Goal: Task Accomplishment & Management: Manage account settings

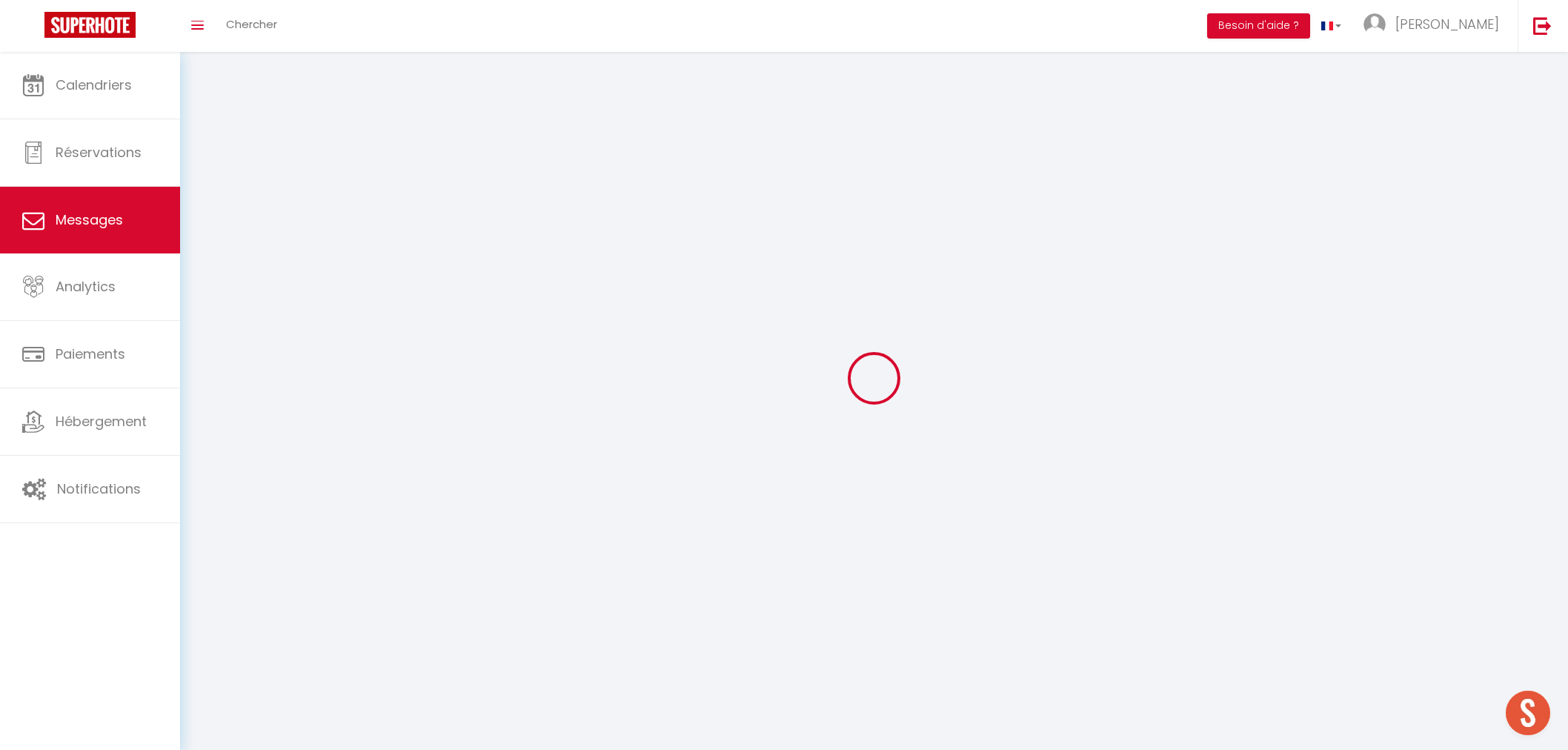
select select "message"
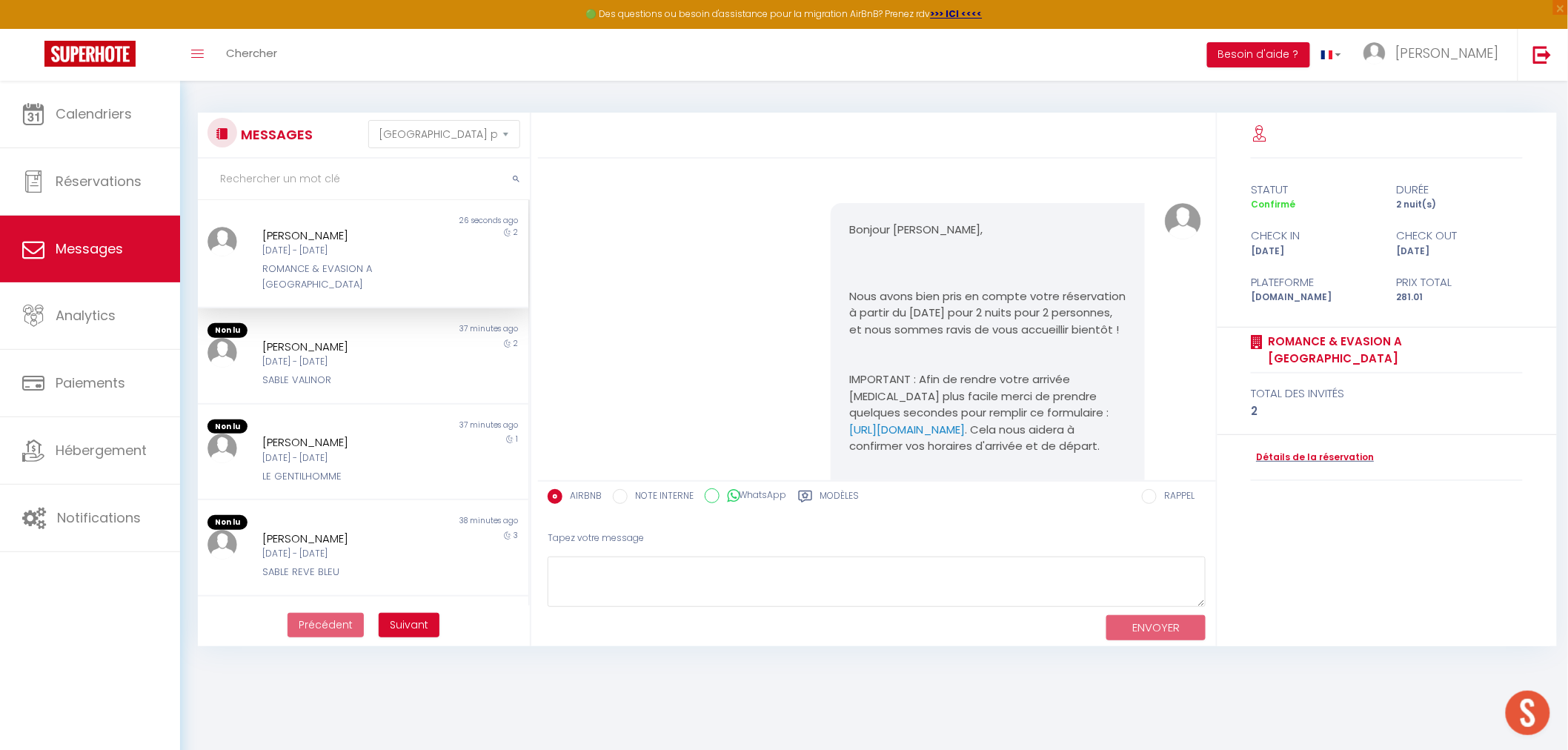
scroll to position [2851, 0]
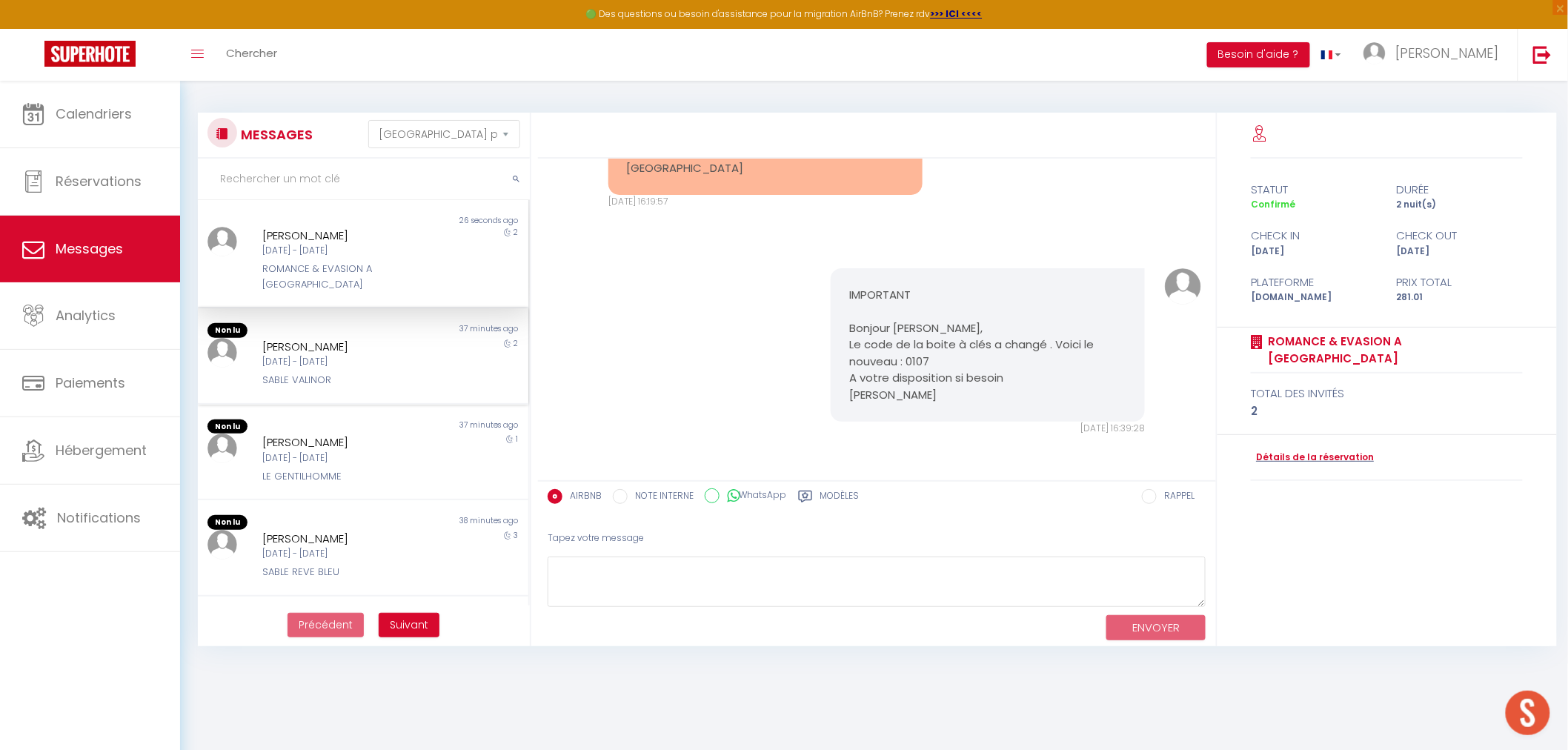
click at [316, 338] on div "[PERSON_NAME]" at bounding box center [348, 346] width 173 height 18
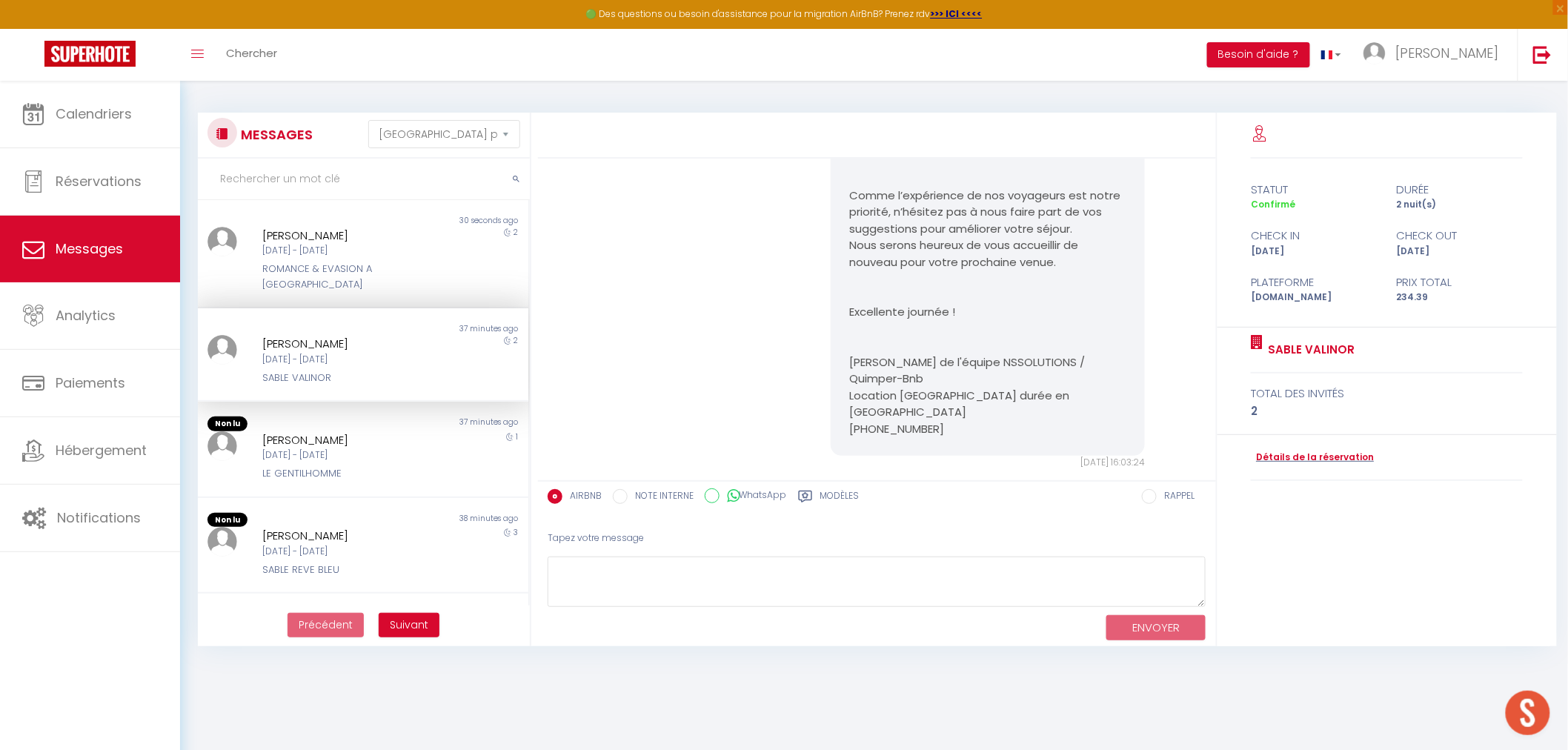
scroll to position [5024, 0]
click at [360, 449] on div "[DATE] - [DATE]" at bounding box center [348, 456] width 173 height 14
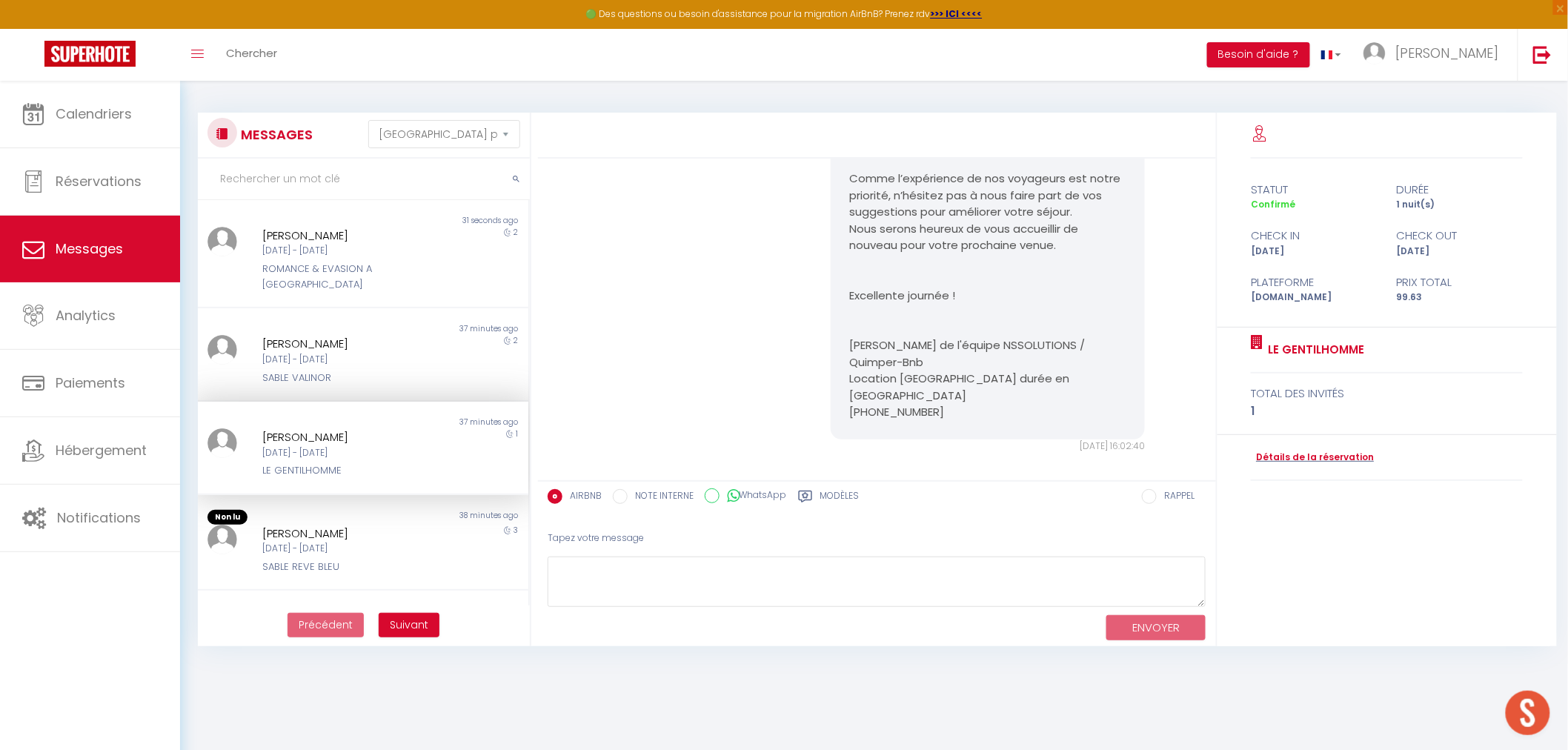
scroll to position [5586, 0]
click at [369, 525] on div "[PERSON_NAME]" at bounding box center [348, 534] width 173 height 18
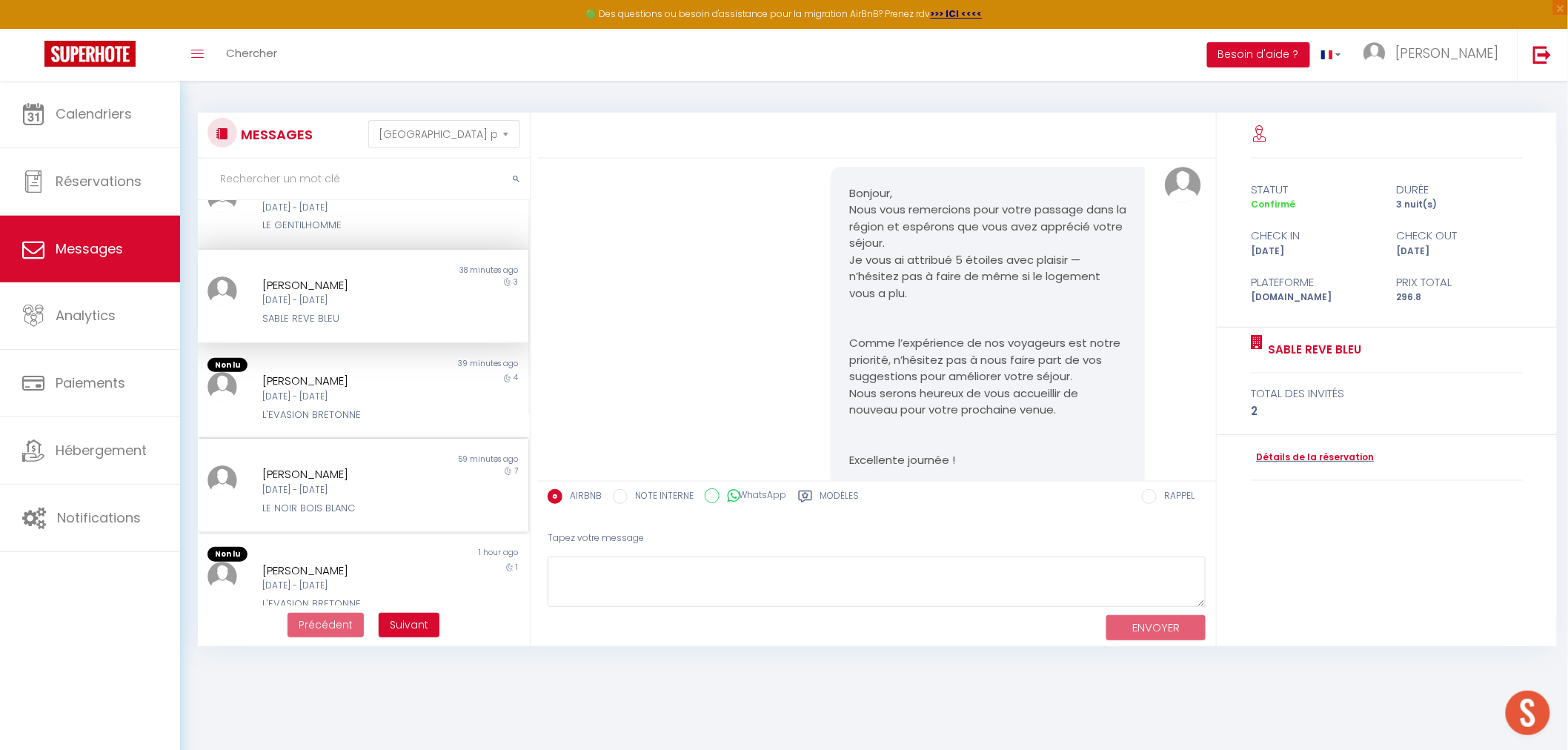
scroll to position [247, 0]
click at [343, 482] on div "[DATE] - [DATE]" at bounding box center [348, 489] width 173 height 14
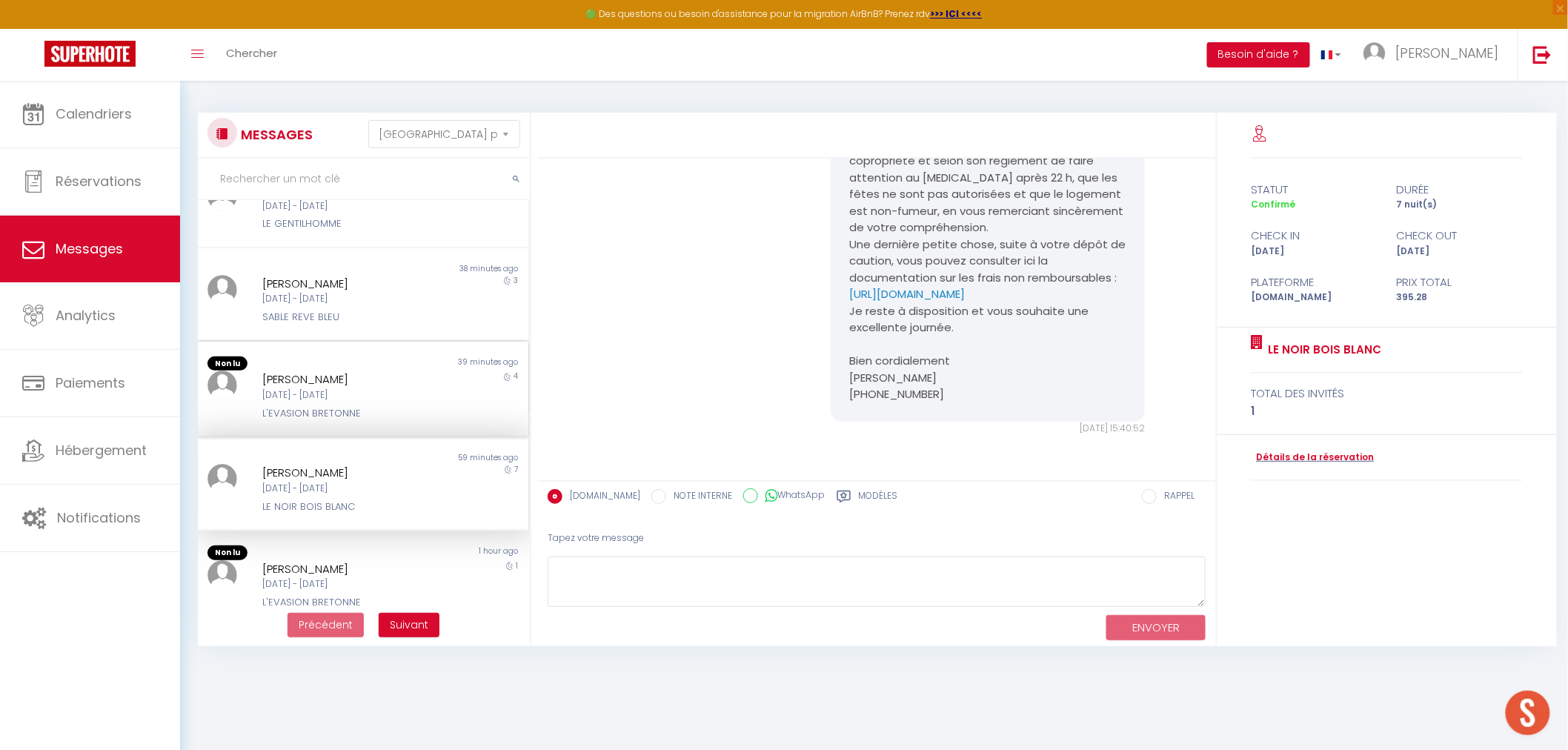
click at [339, 388] on div "[DATE] - [DATE]" at bounding box center [348, 395] width 173 height 14
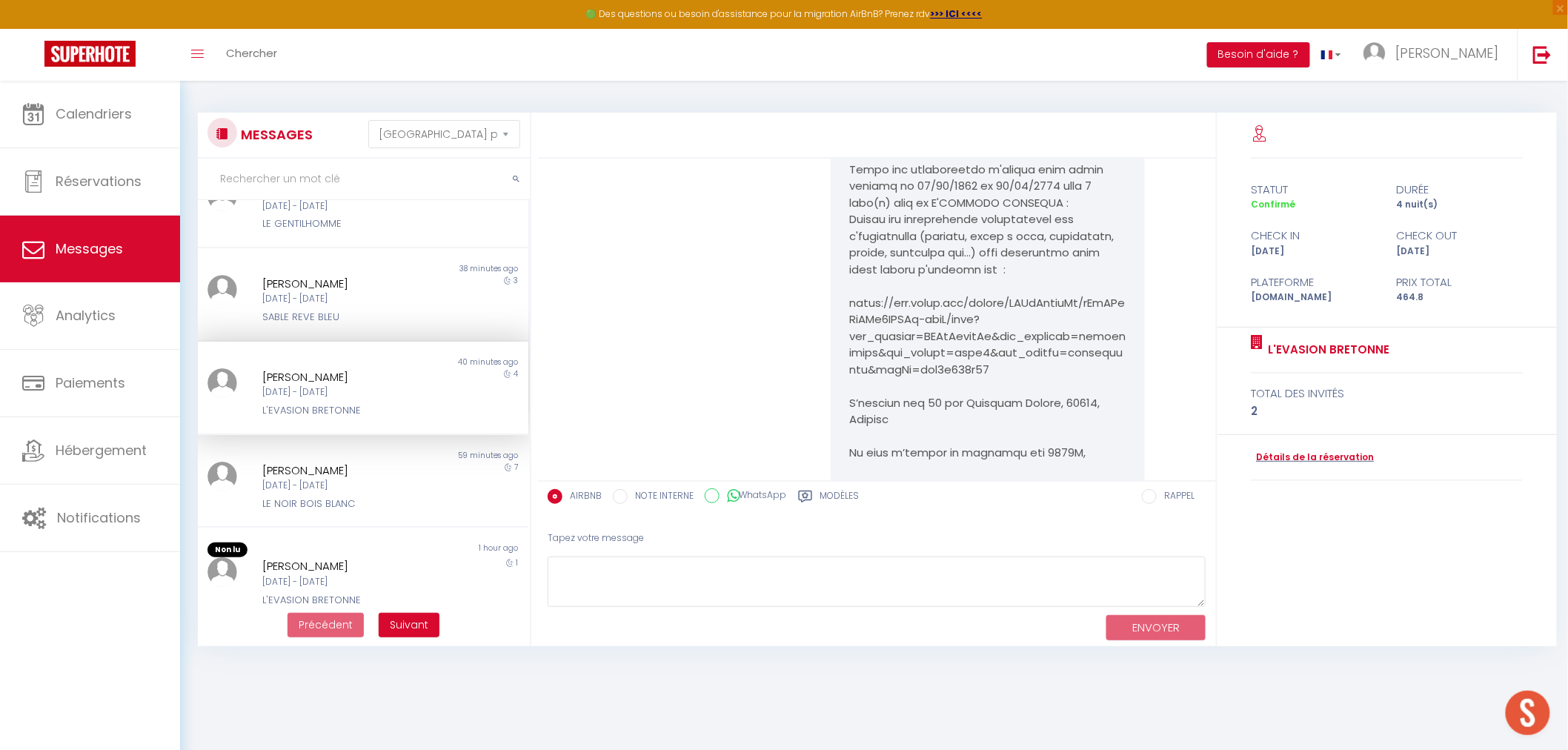
scroll to position [8024, 0]
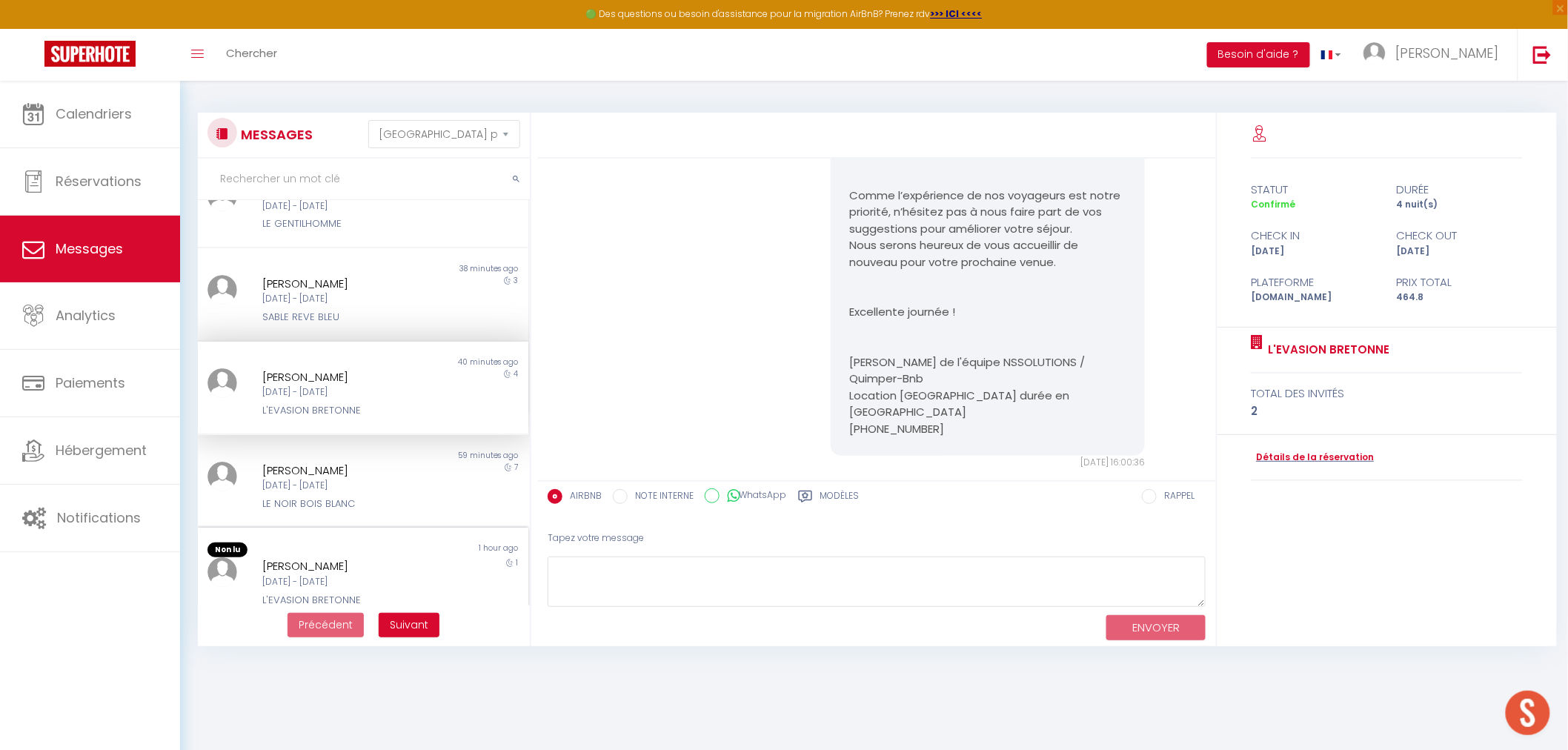
click at [344, 576] on div "[DATE] - [DATE]" at bounding box center [348, 583] width 173 height 14
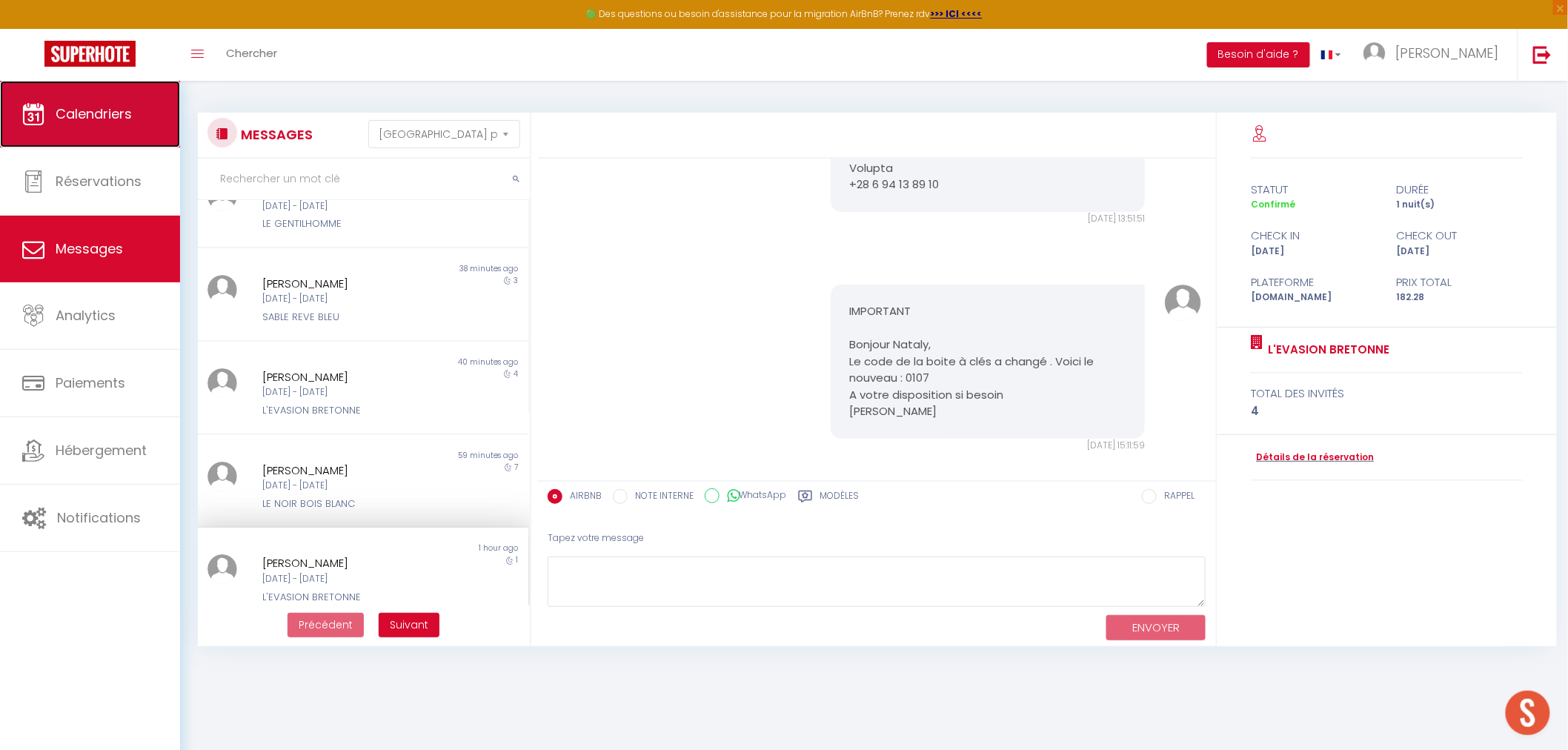
click at [109, 122] on span "Calendriers" at bounding box center [94, 114] width 76 height 18
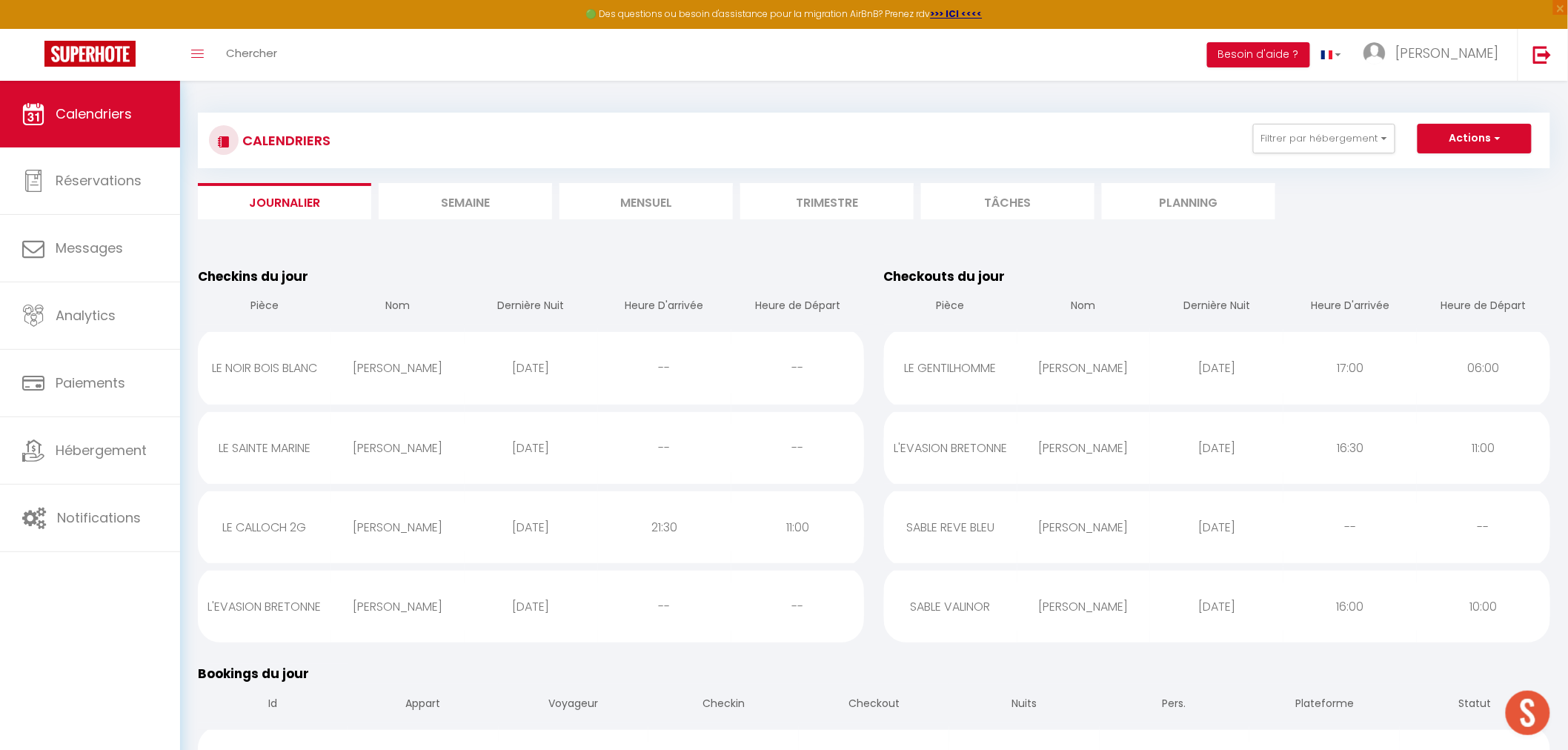
click at [700, 186] on li "Mensuel" at bounding box center [646, 202] width 173 height 37
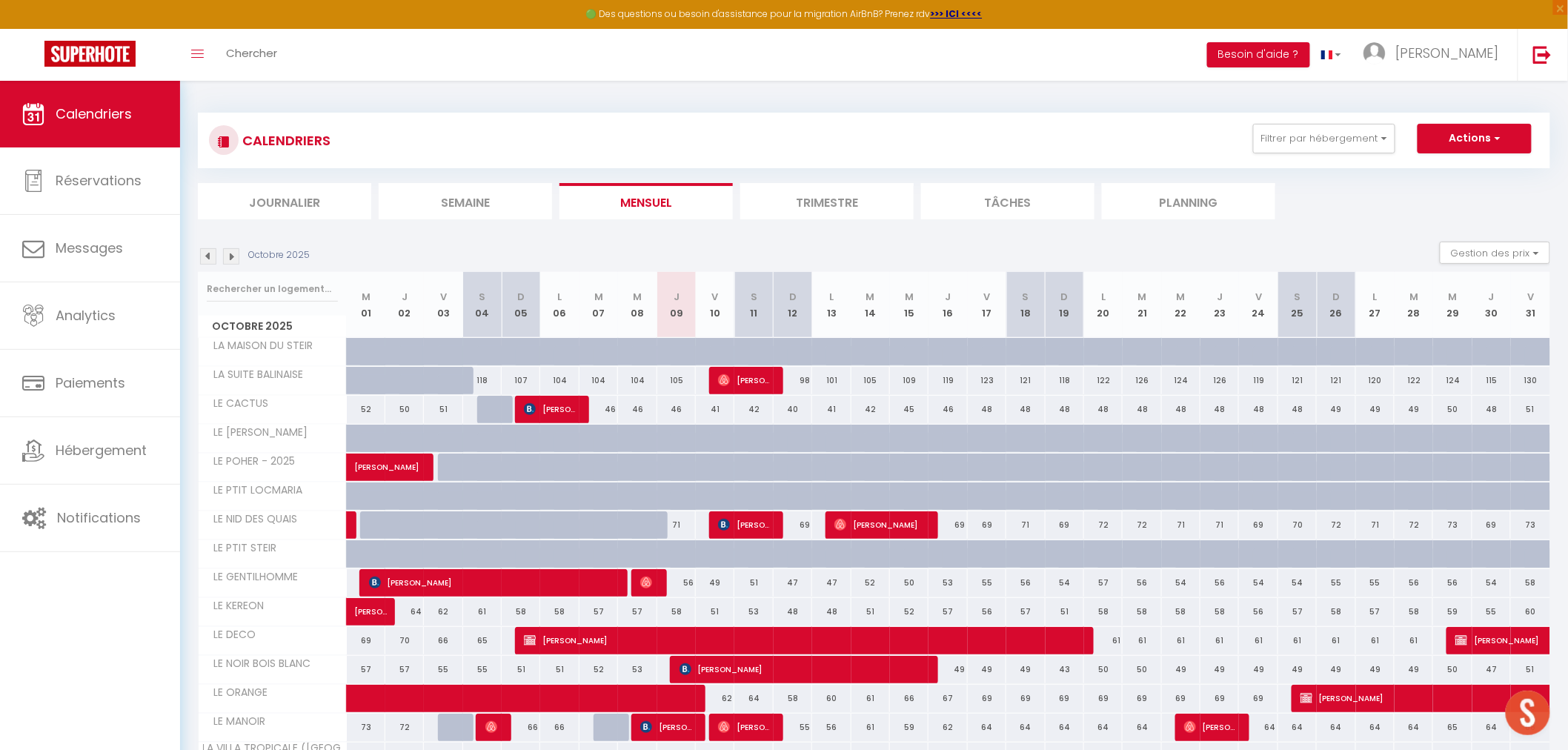
click at [308, 199] on li "Journalier" at bounding box center [284, 202] width 173 height 37
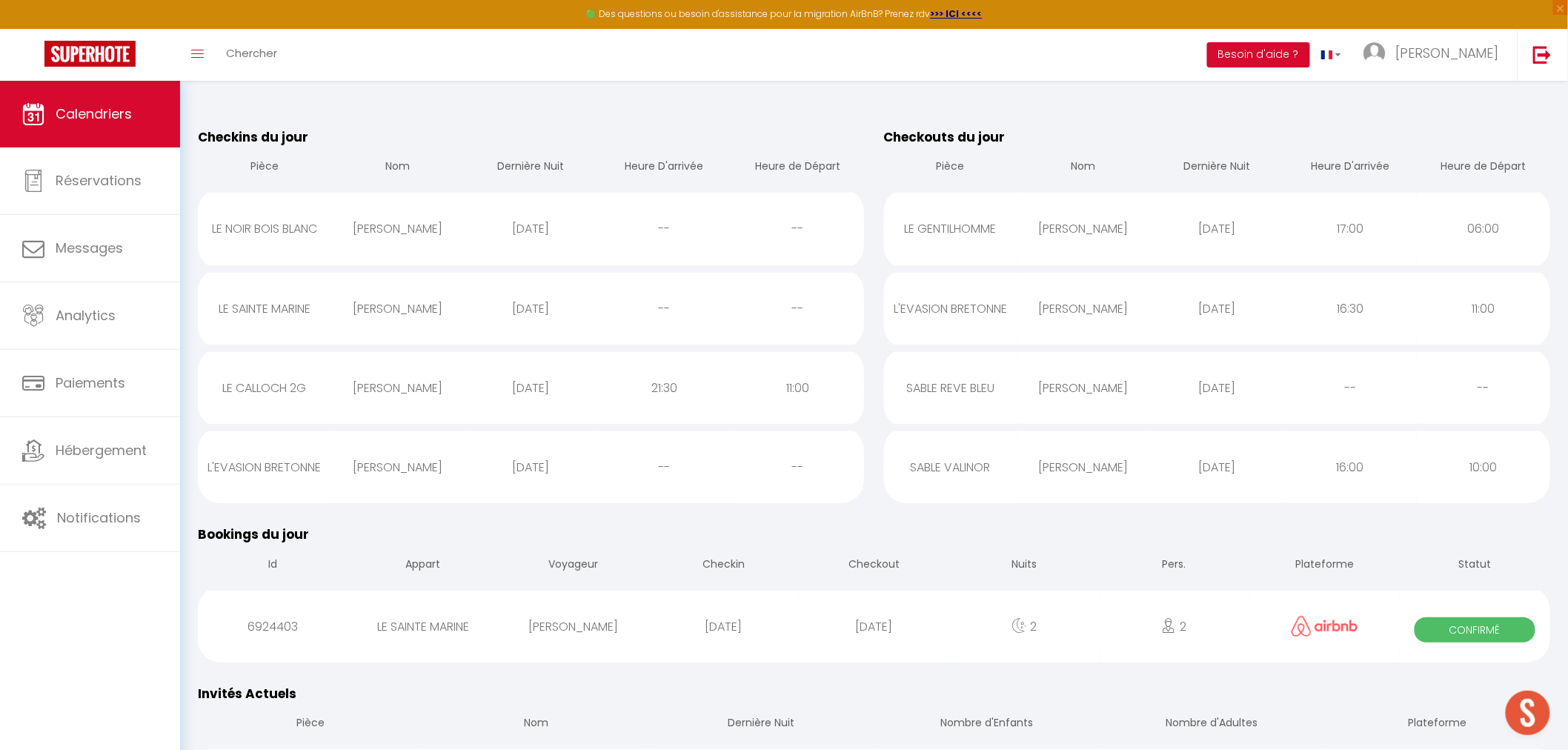
scroll to position [247, 0]
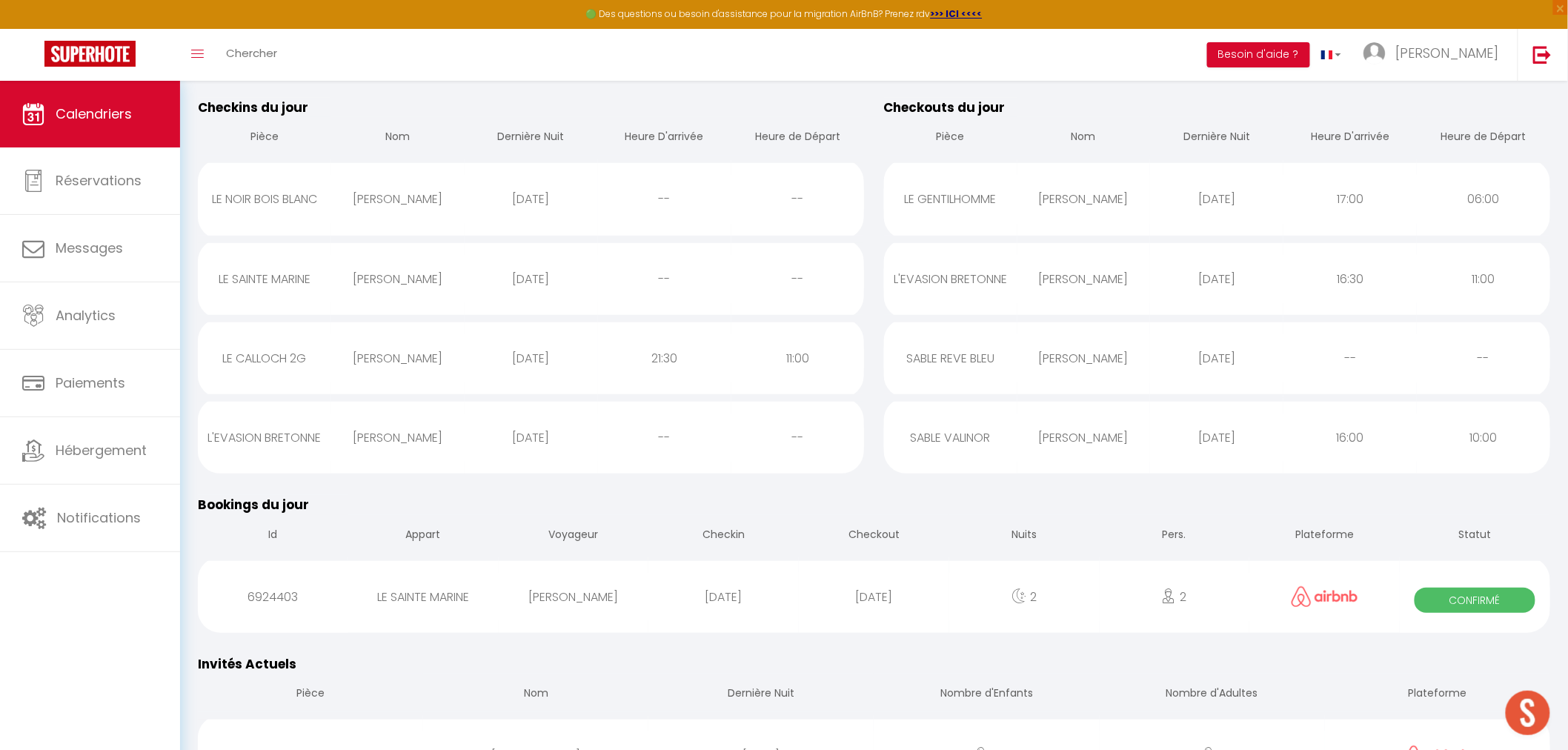
click at [493, 436] on div "[DATE]" at bounding box center [531, 437] width 134 height 48
select select "0"
select select "1"
select select
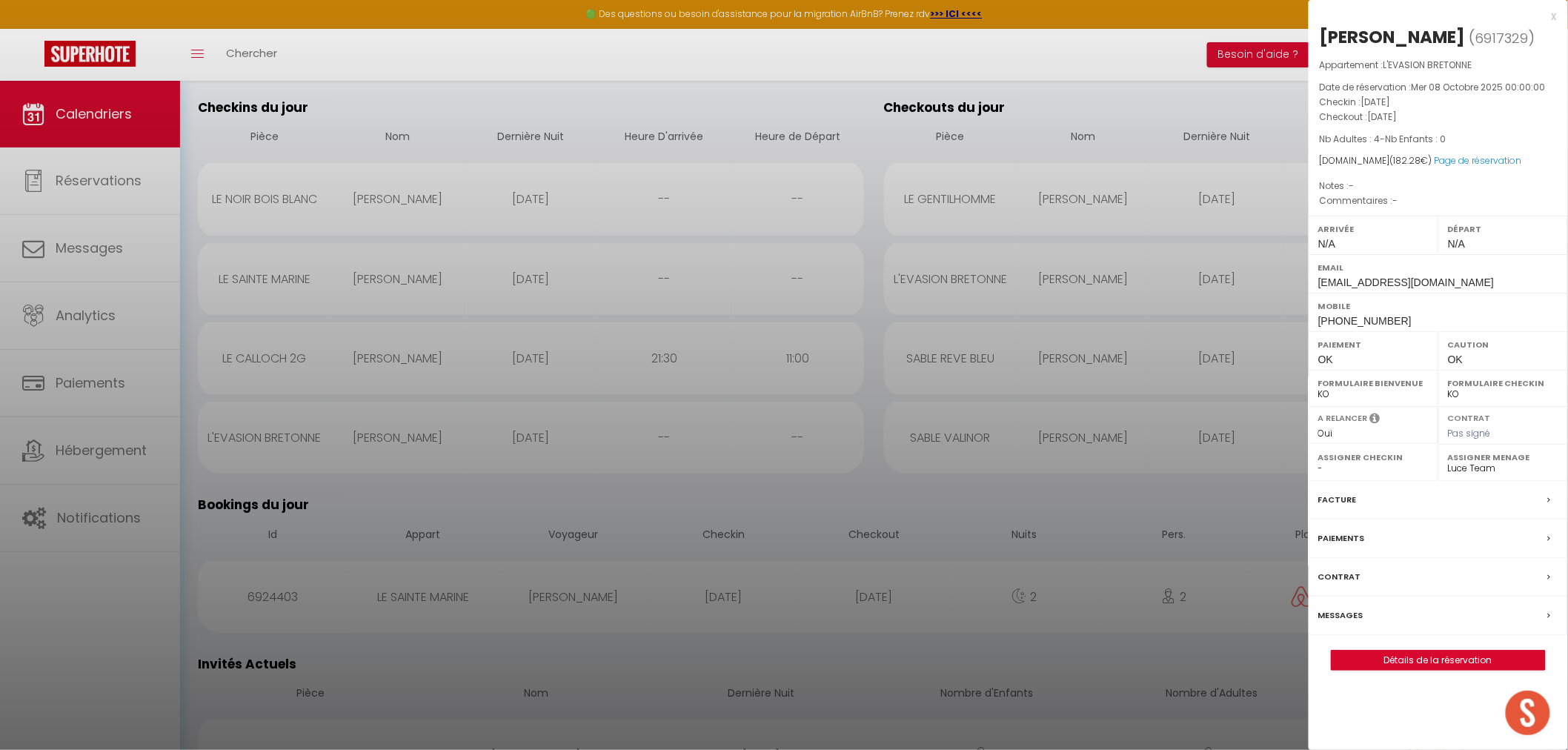
click at [1550, 15] on div "x" at bounding box center [1433, 16] width 248 height 18
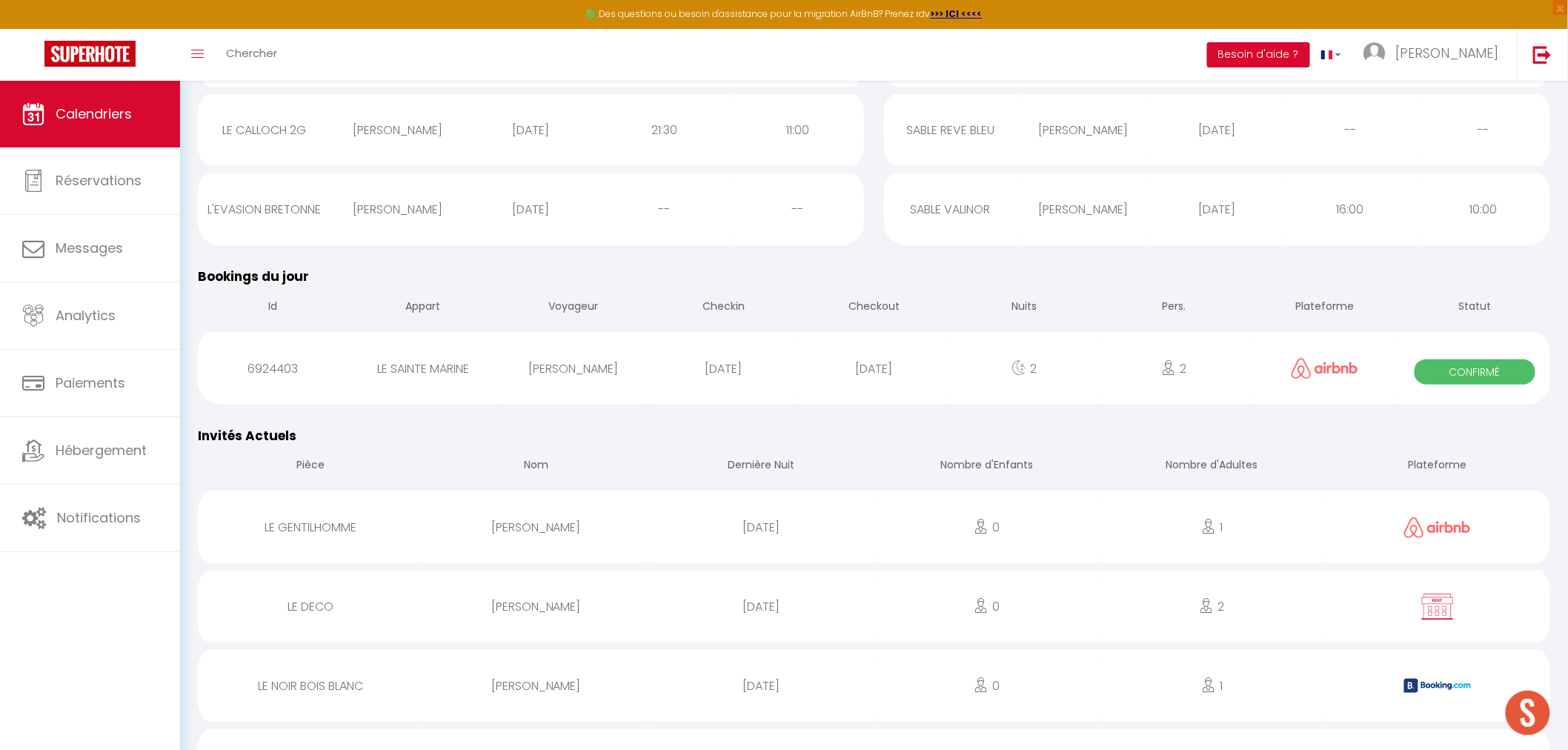
scroll to position [494, 0]
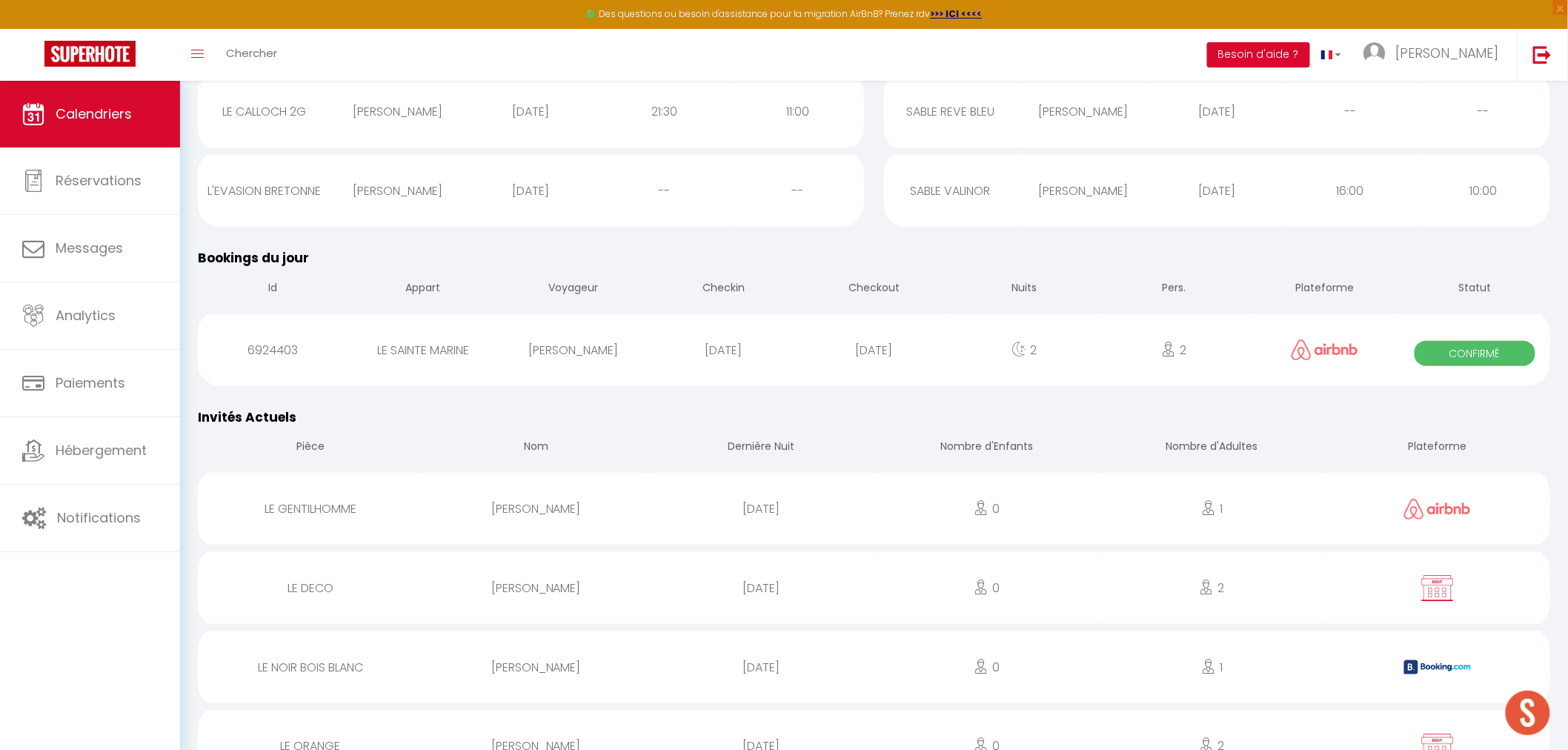
click at [698, 349] on div "[DATE]" at bounding box center [724, 350] width 151 height 48
select select "22883"
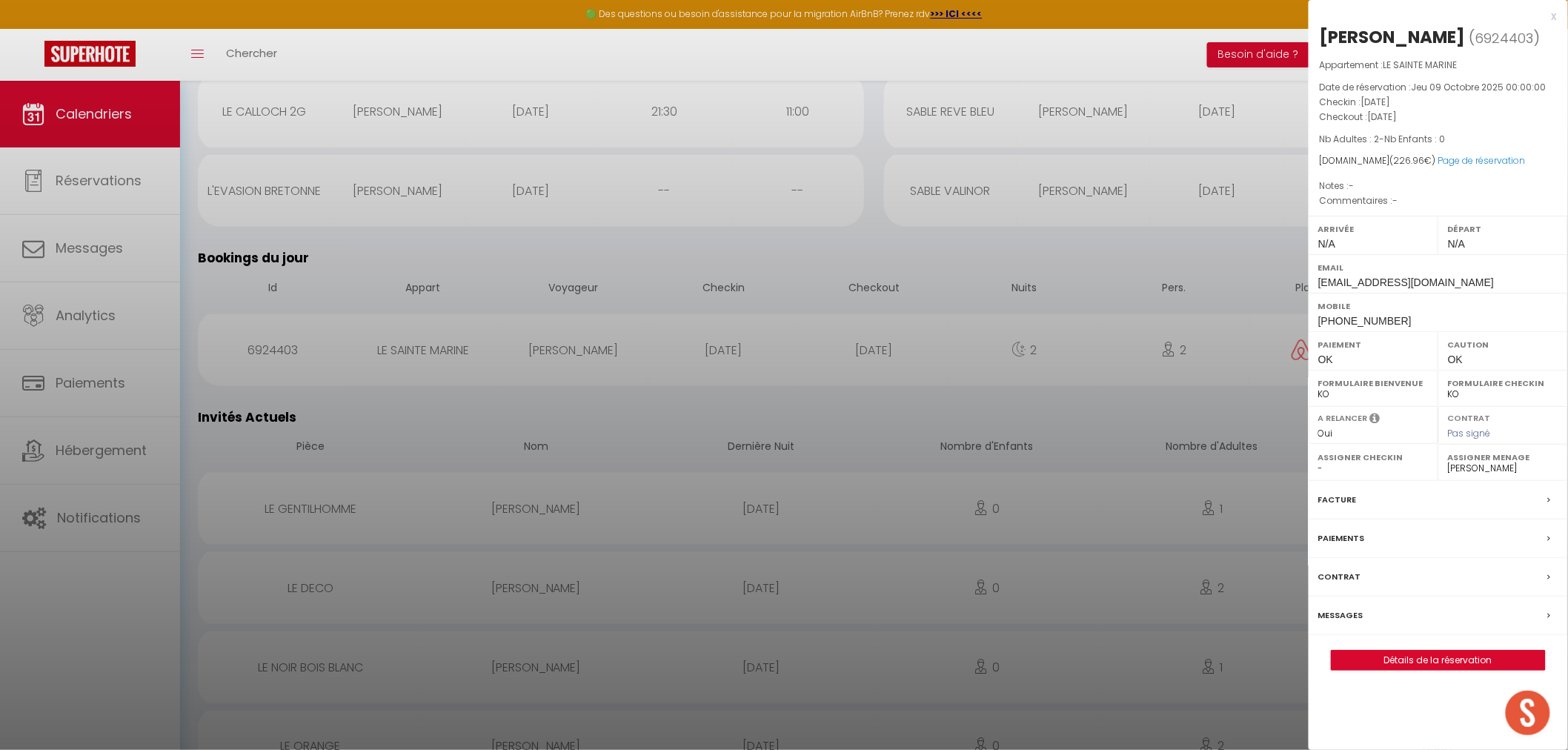
click at [1553, 12] on div "x" at bounding box center [1433, 16] width 248 height 18
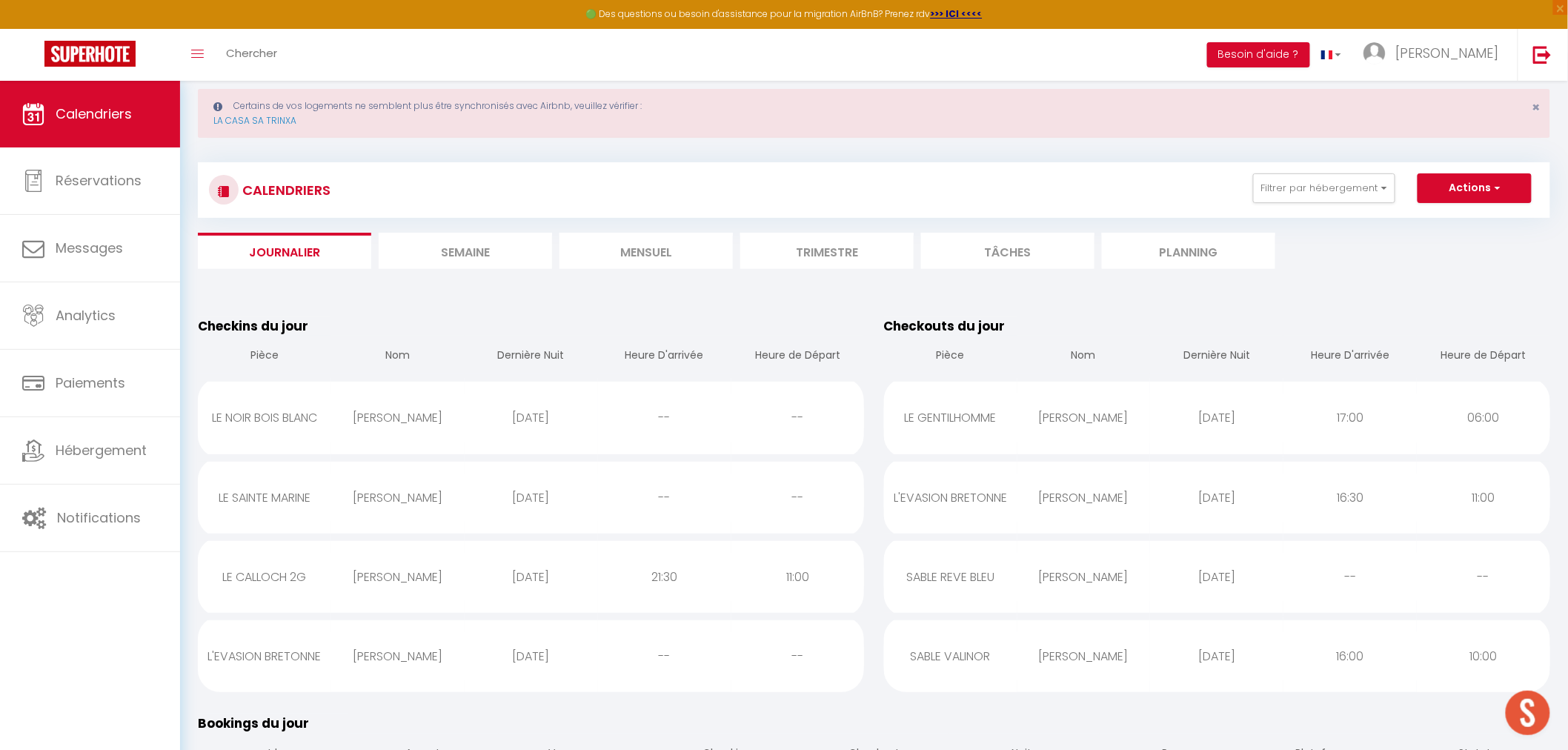
scroll to position [0, 0]
